Goal: Task Accomplishment & Management: Complete application form

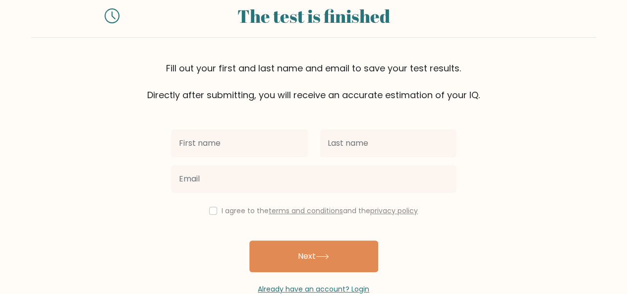
scroll to position [53, 0]
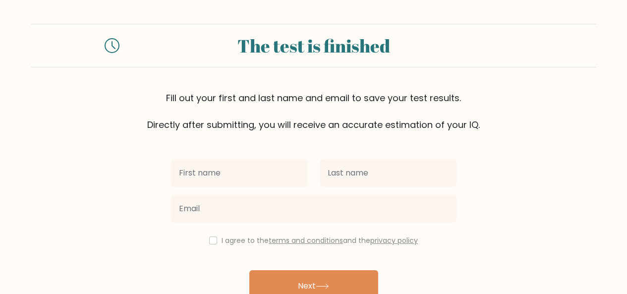
scroll to position [52, 0]
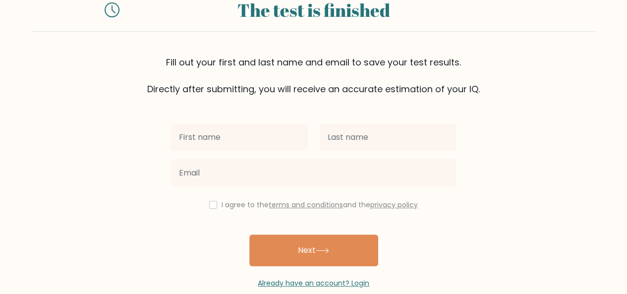
scroll to position [53, 0]
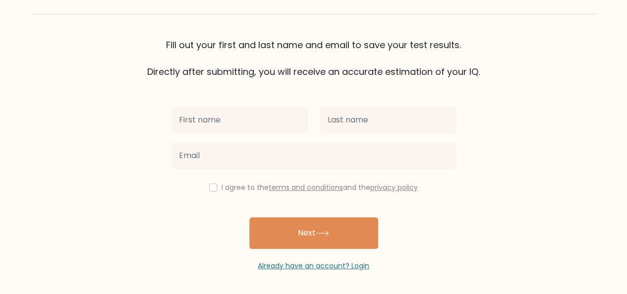
click at [215, 191] on div "I agree to the terms and conditions and the privacy policy" at bounding box center [314, 187] width 298 height 12
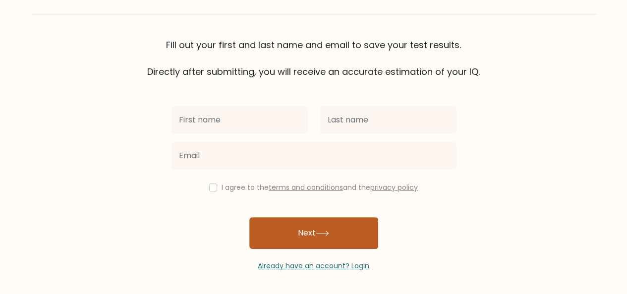
click at [297, 243] on button "Next" at bounding box center [313, 233] width 129 height 32
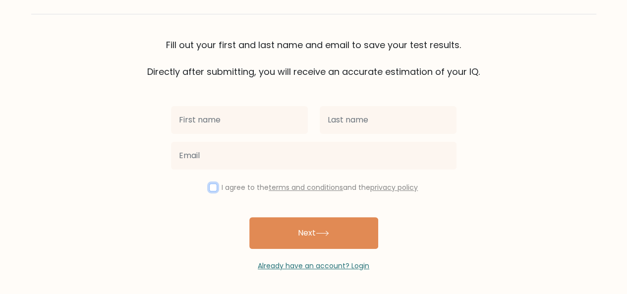
click at [209, 190] on input "checkbox" at bounding box center [213, 187] width 8 height 8
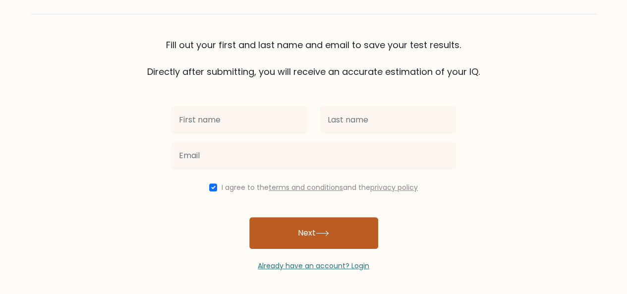
drag, startPoint x: 283, startPoint y: 231, endPoint x: 280, endPoint y: 225, distance: 6.2
click at [283, 230] on button "Next" at bounding box center [313, 233] width 129 height 32
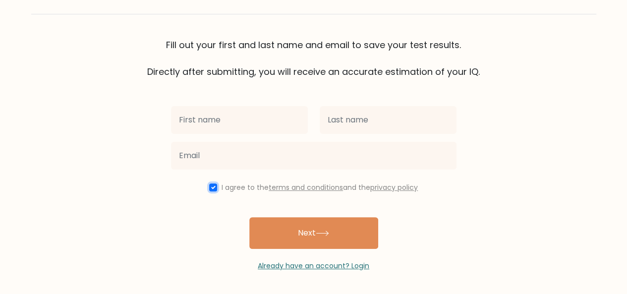
click at [211, 187] on input "checkbox" at bounding box center [213, 187] width 8 height 8
checkbox input "false"
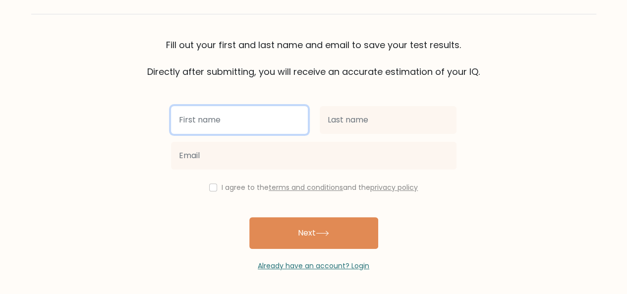
click at [236, 129] on input "text" at bounding box center [239, 120] width 137 height 28
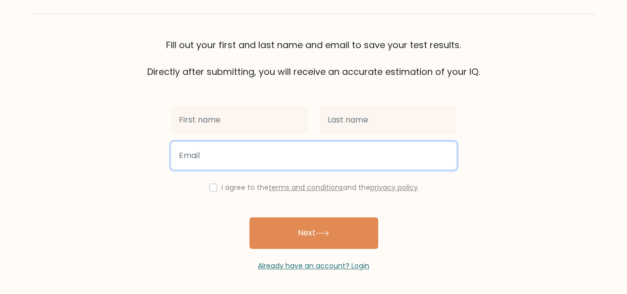
click at [241, 146] on input "email" at bounding box center [314, 156] width 286 height 28
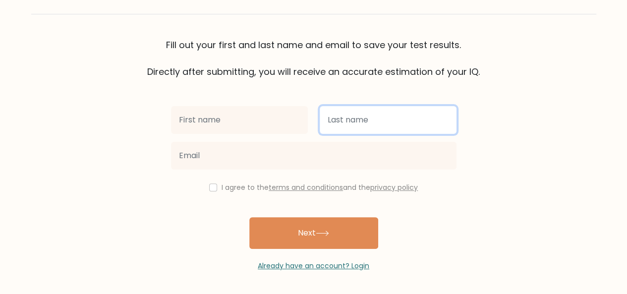
click at [373, 116] on input "text" at bounding box center [388, 120] width 137 height 28
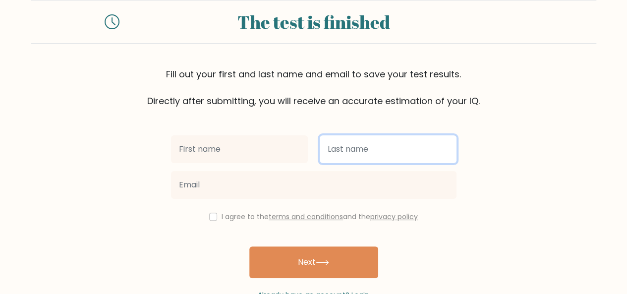
scroll to position [3, 0]
